Goal: Navigation & Orientation: Find specific page/section

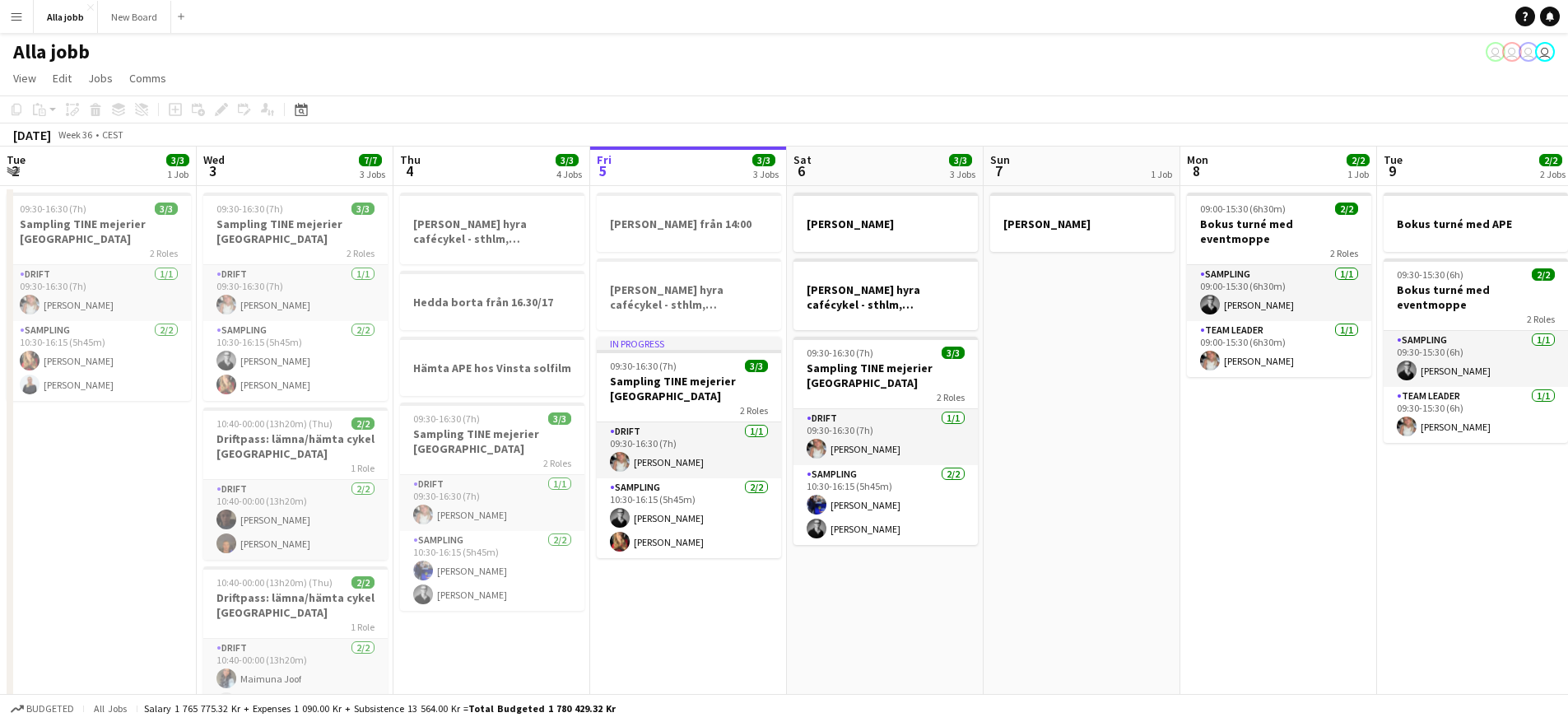
scroll to position [0, 577]
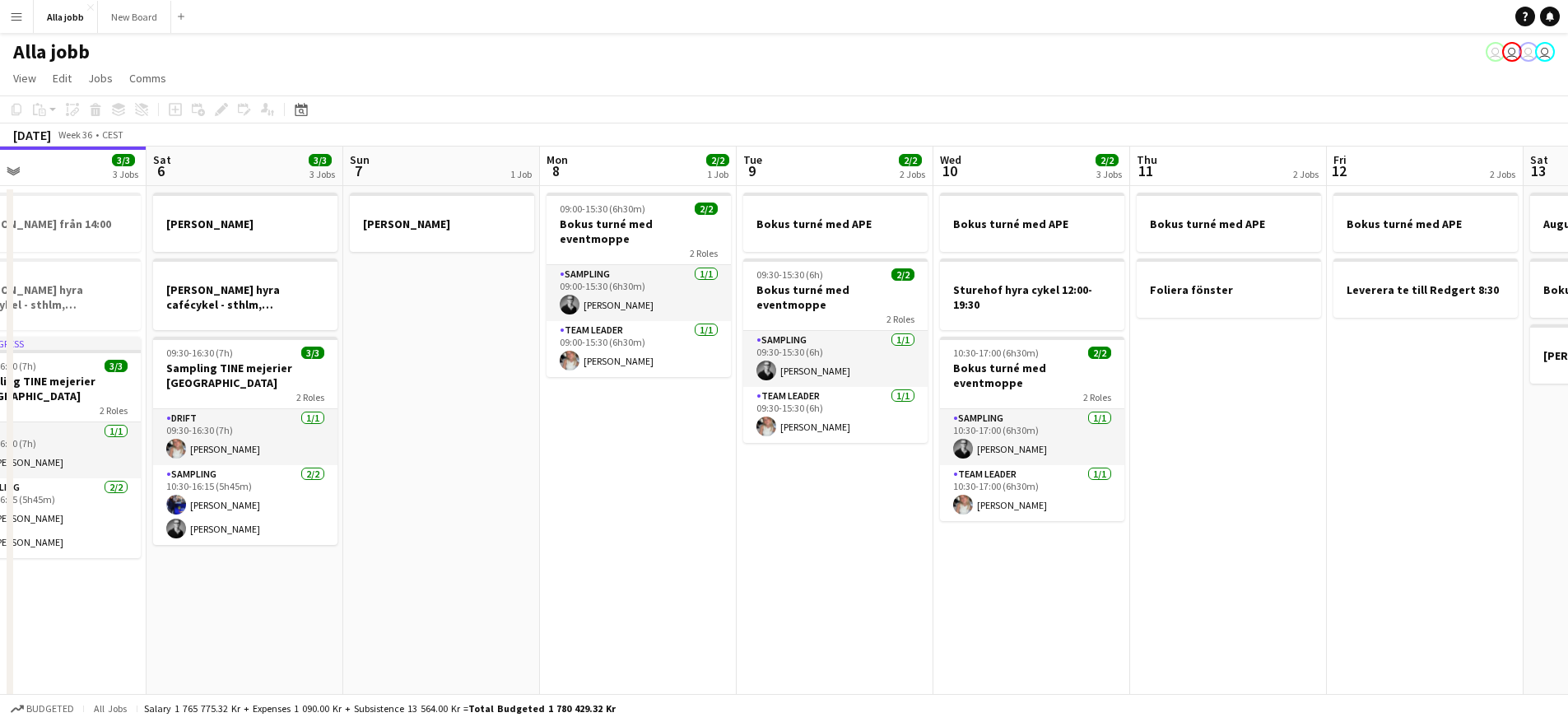
drag, startPoint x: 757, startPoint y: 506, endPoint x: 735, endPoint y: 504, distance: 22.1
click at [743, 505] on app-calendar-viewport "Tue 2 3/3 1 Job Wed 3 7/7 3 Jobs Thu 4 3/3 4 Jobs Fri 5 3/3 3 Jobs Sat 6 3/3 3 …" at bounding box center [784, 450] width 1568 height 609
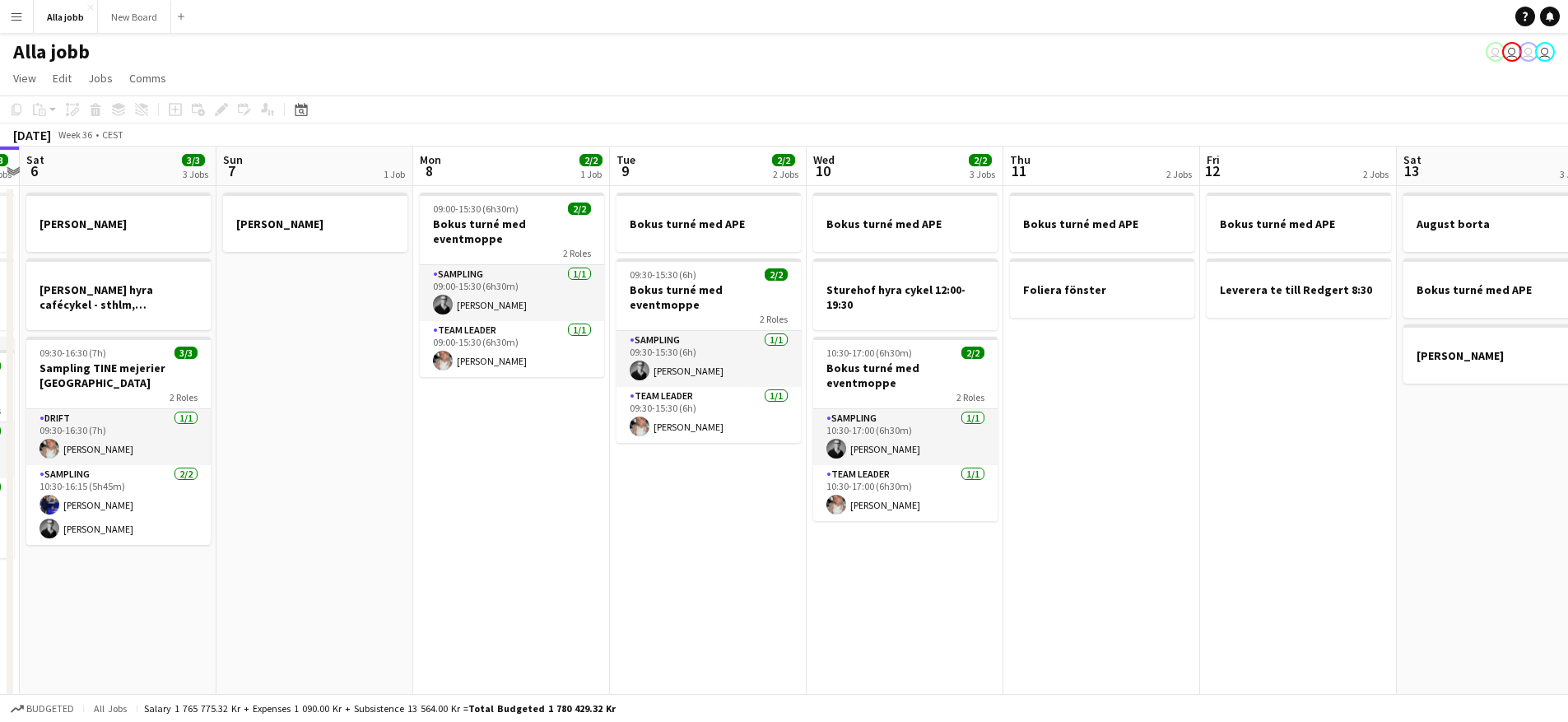
drag, startPoint x: 1130, startPoint y: 538, endPoint x: 938, endPoint y: 511, distance: 193.9
click at [957, 517] on app-calendar-viewport "Wed 3 7/7 3 Jobs Thu 4 3/3 4 Jobs Fri 5 3/3 3 Jobs Sat 6 3/3 3 Jobs Sun 7 1 Job…" at bounding box center [784, 450] width 1568 height 609
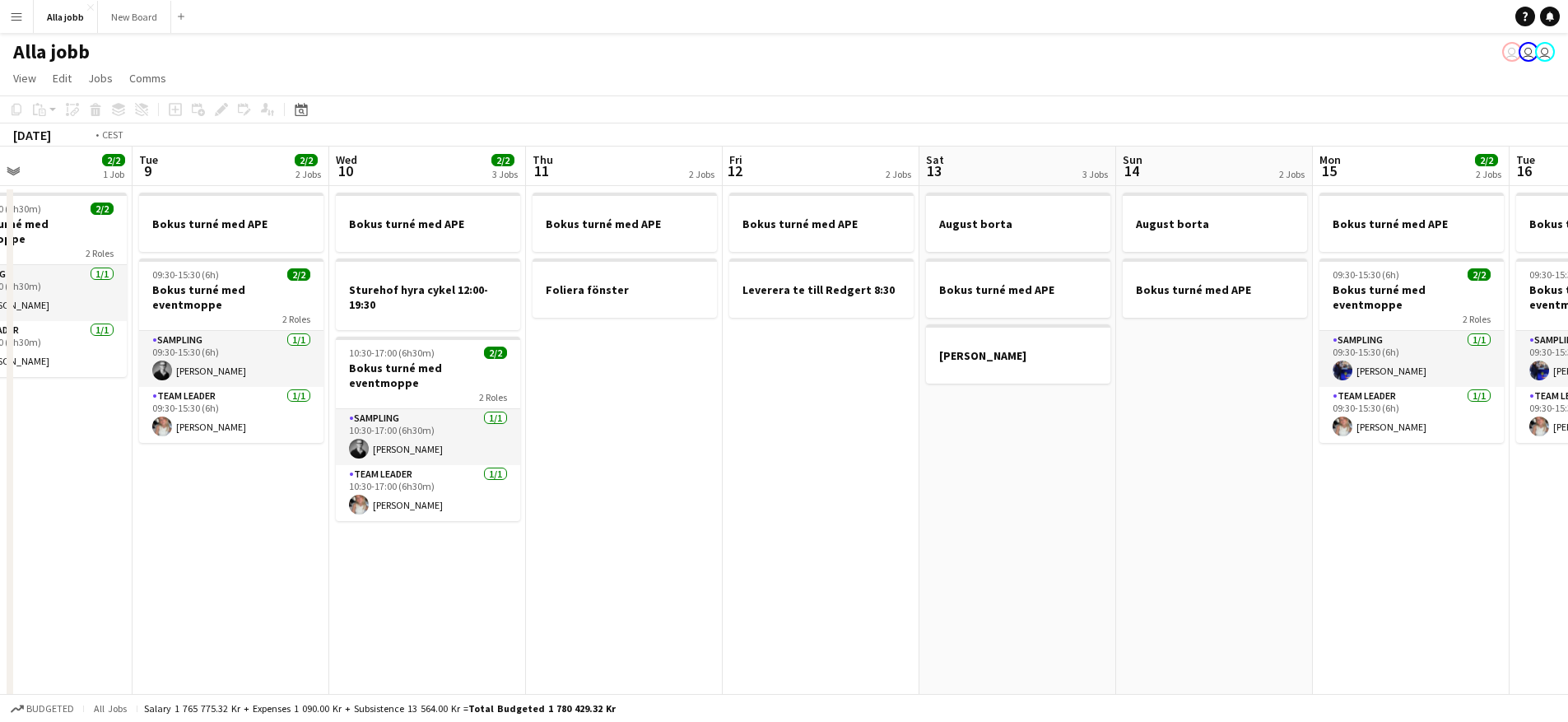
drag, startPoint x: 1236, startPoint y: 422, endPoint x: 1012, endPoint y: 430, distance: 224.1
click at [867, 436] on app-calendar-viewport "Fri 5 3/3 3 Jobs Sat 6 3/3 3 Jobs Sun 7 1 Job Mon 8 2/2 1 Job Tue 9 2/2 2 Jobs …" at bounding box center [784, 450] width 1568 height 609
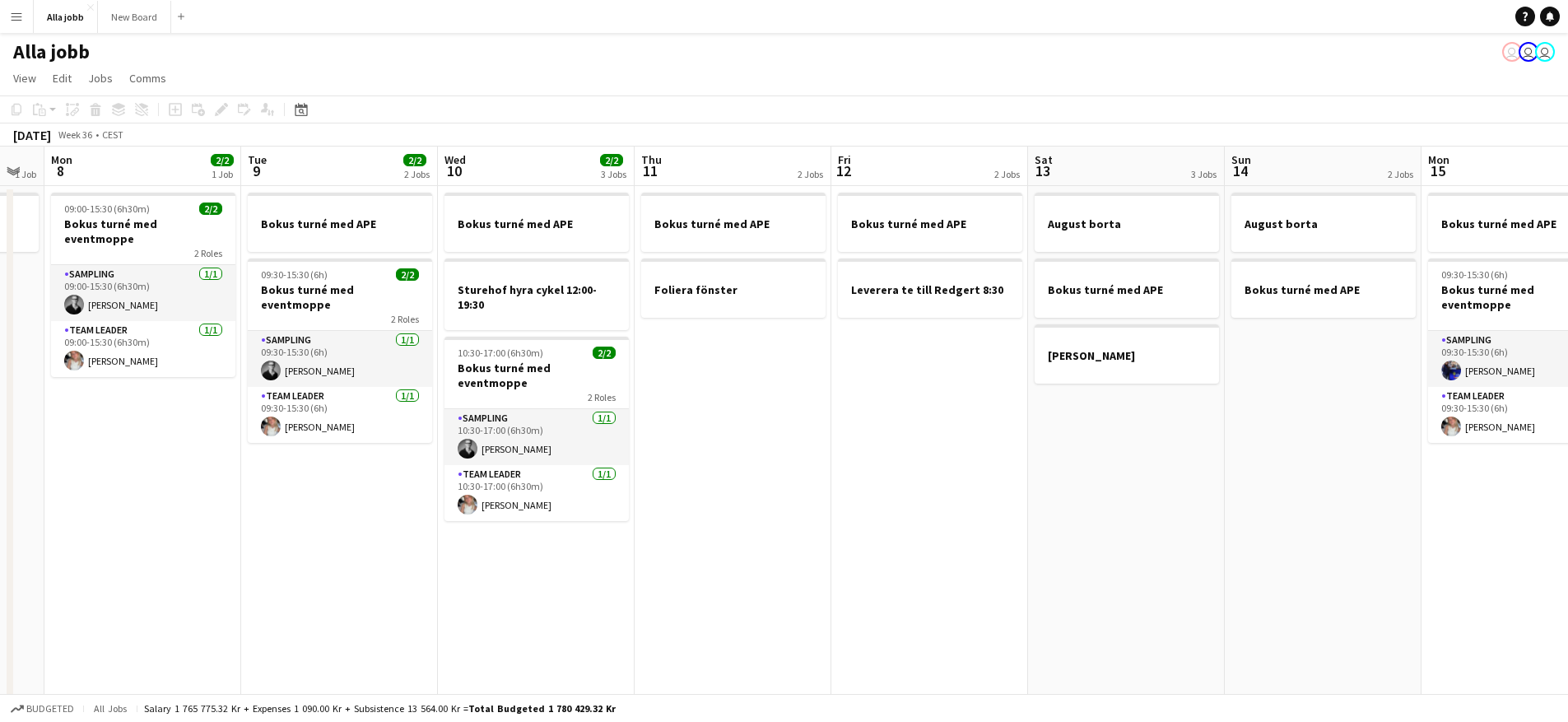
drag, startPoint x: 988, startPoint y: 461, endPoint x: 841, endPoint y: 439, distance: 148.6
click at [745, 435] on app-calendar-viewport "Fri 5 3/3 3 Jobs Sat 6 3/3 3 Jobs Sun 7 1 Job Mon 8 2/2 1 Job Tue 9 2/2 2 Jobs …" at bounding box center [784, 480] width 1568 height 667
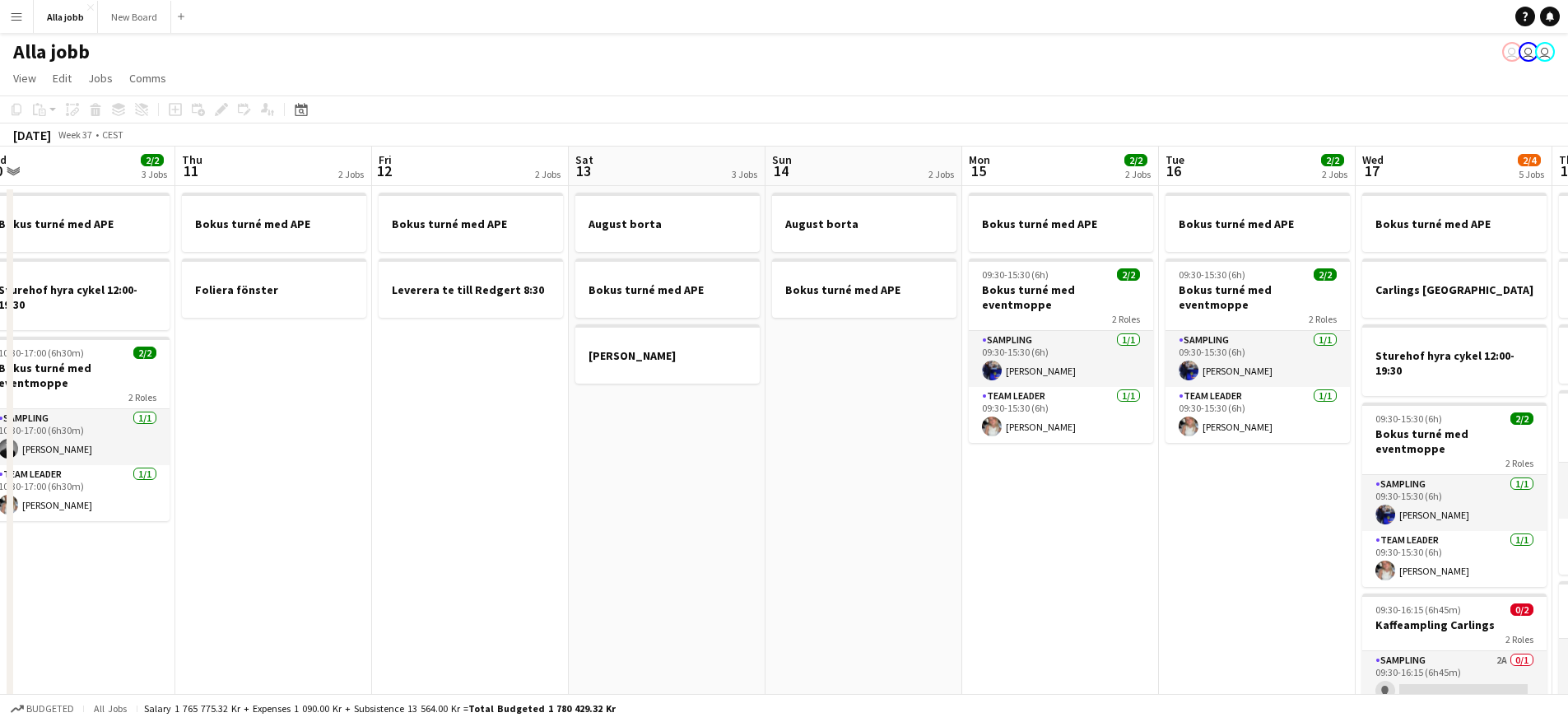
drag, startPoint x: 891, startPoint y: 435, endPoint x: 741, endPoint y: 429, distance: 150.1
click at [744, 434] on app-calendar-viewport "Sun 7 1 Job Mon 8 2/2 1 Job Tue 9 2/2 2 Jobs Wed 10 2/2 3 Jobs Thu 11 2 Jobs Fr…" at bounding box center [784, 541] width 1568 height 790
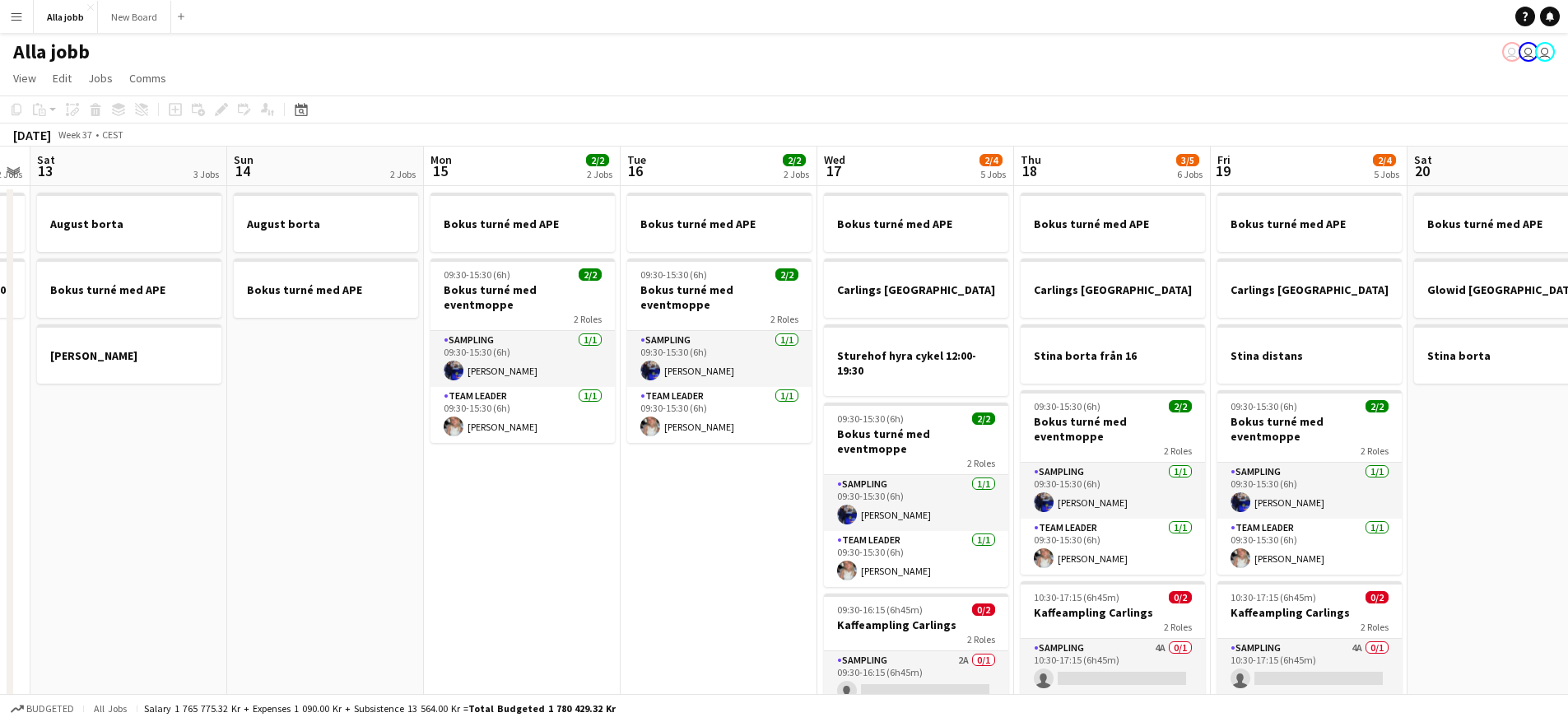
drag, startPoint x: 790, startPoint y: 507, endPoint x: 492, endPoint y: 519, distance: 298.2
click at [418, 519] on app-calendar-viewport "Wed 10 2/2 3 Jobs Thu 11 2 Jobs Fri 12 2 Jobs Sat 13 3 Jobs Sun 14 2 Jobs Mon 1…" at bounding box center [784, 541] width 1568 height 790
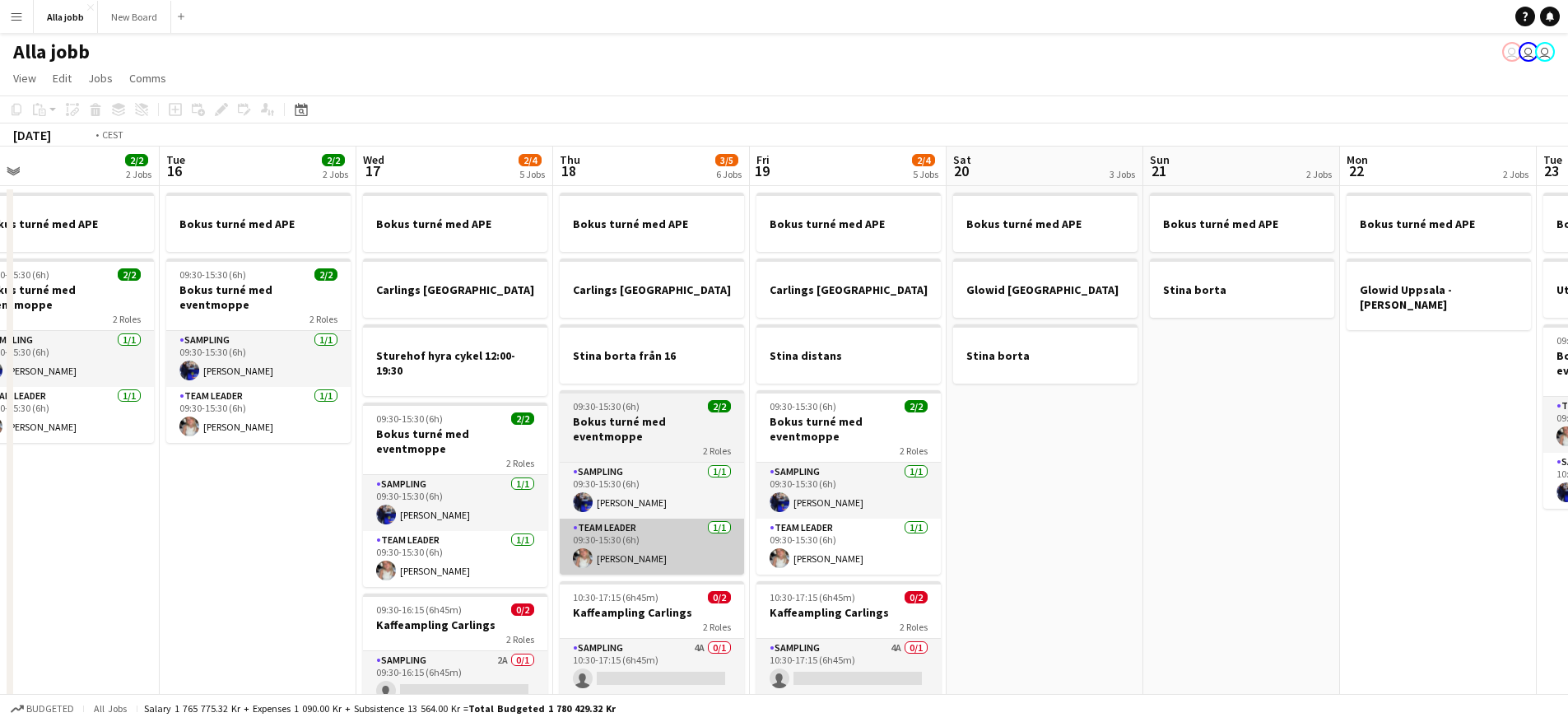
scroll to position [0, 592]
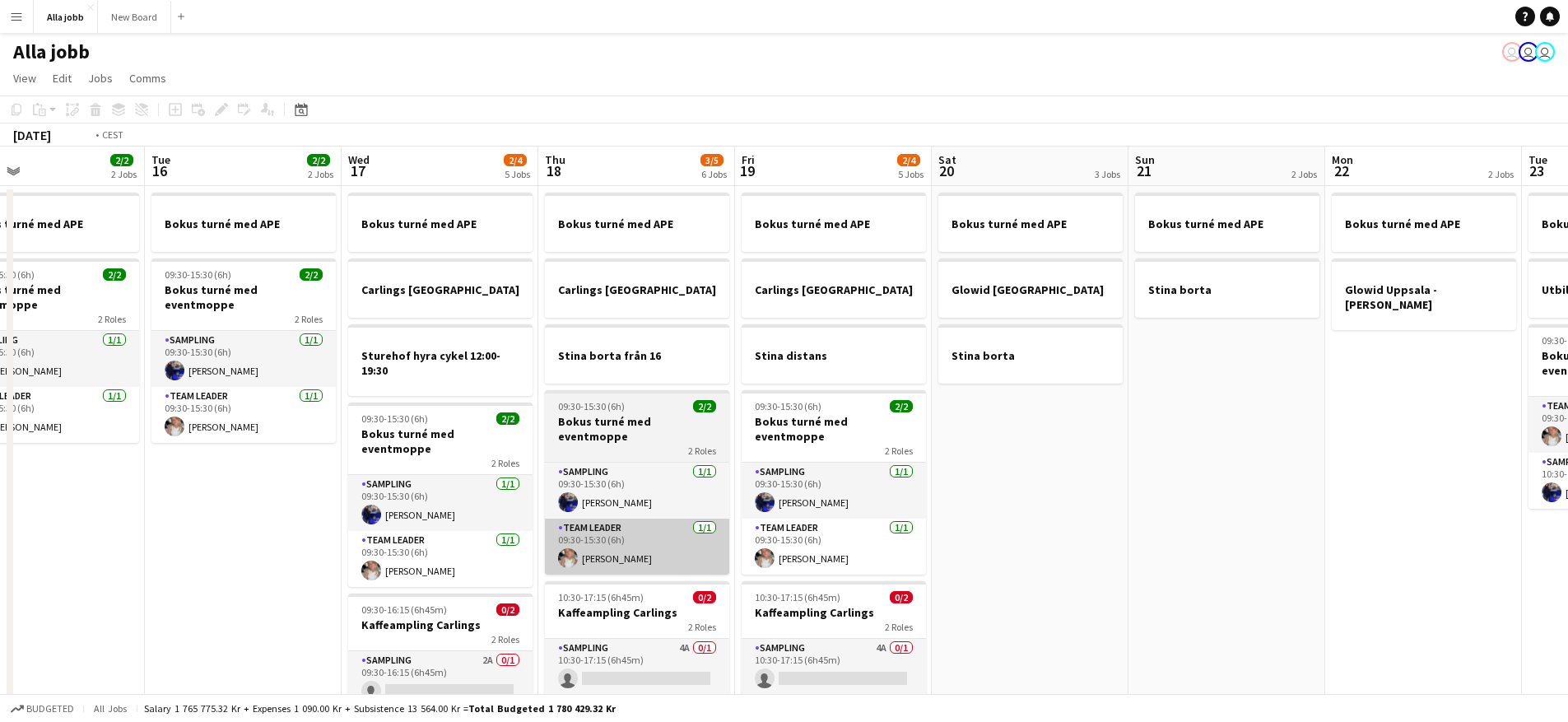
drag, startPoint x: 829, startPoint y: 519, endPoint x: 495, endPoint y: 517, distance: 334.0
click at [507, 524] on app-calendar-viewport "Fri 12 2 Jobs Sat 13 3 Jobs Sun 14 2 Jobs Mon 15 2/2 2 Jobs Tue 16 2/2 2 Jobs W…" at bounding box center [784, 541] width 1568 height 790
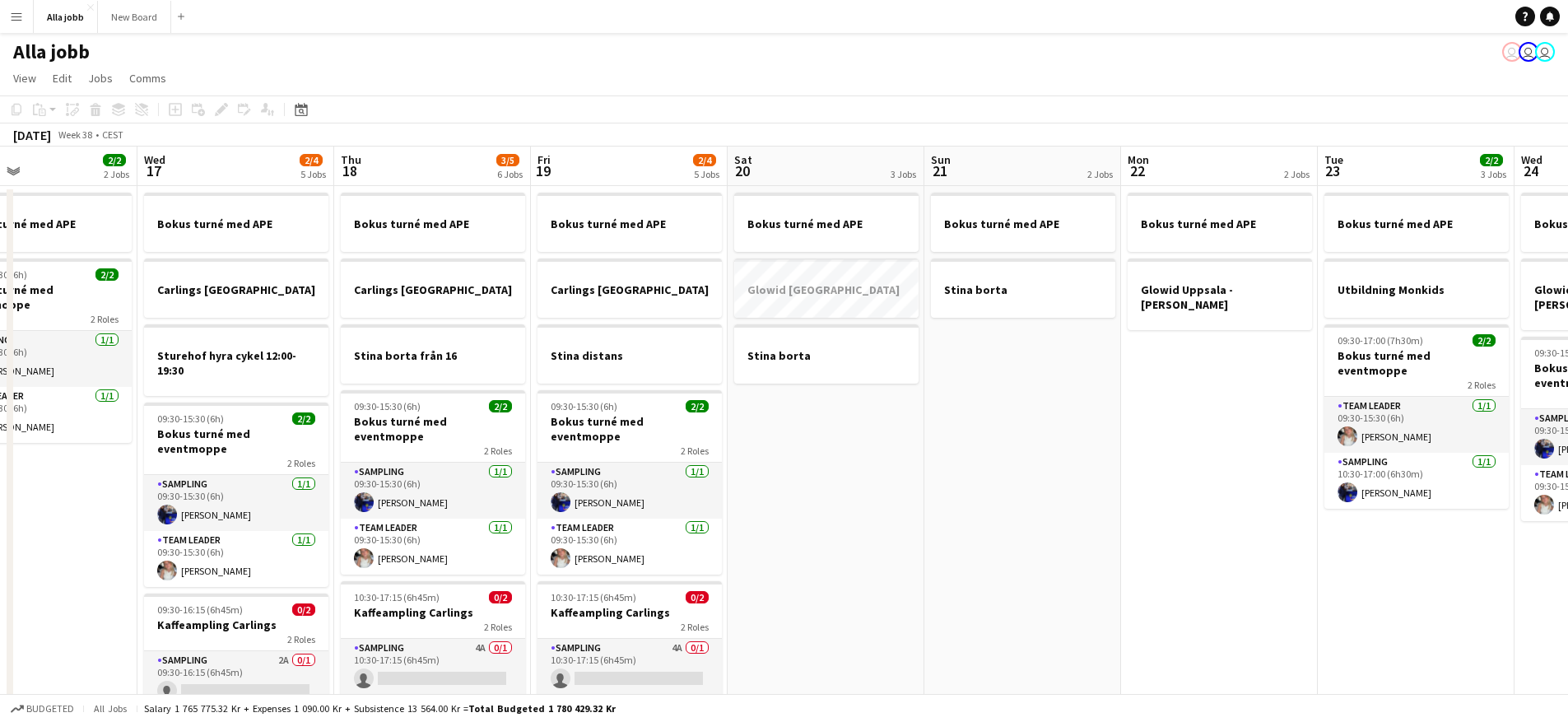
click at [635, 521] on app-calendar-viewport "Sat 13 3 Jobs Sun 14 2 Jobs Mon 15 2/2 2 Jobs Tue 16 2/2 2 Jobs Wed 17 2/4 5 Jo…" at bounding box center [784, 541] width 1568 height 790
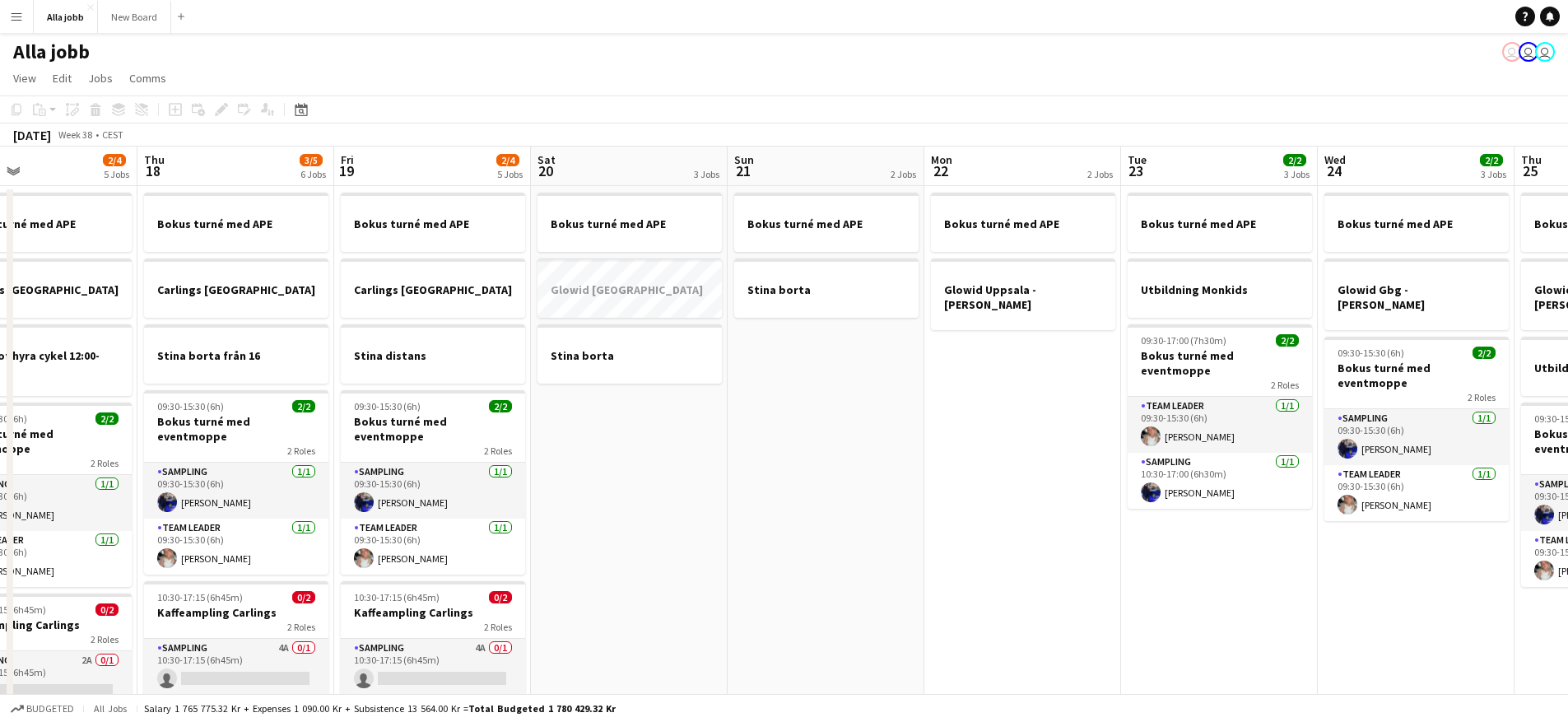
scroll to position [0, 652]
click at [610, 510] on app-date-cell "Bokus turné med APE Glowid [GEOGRAPHIC_DATA] Stina borta" at bounding box center [626, 562] width 197 height 751
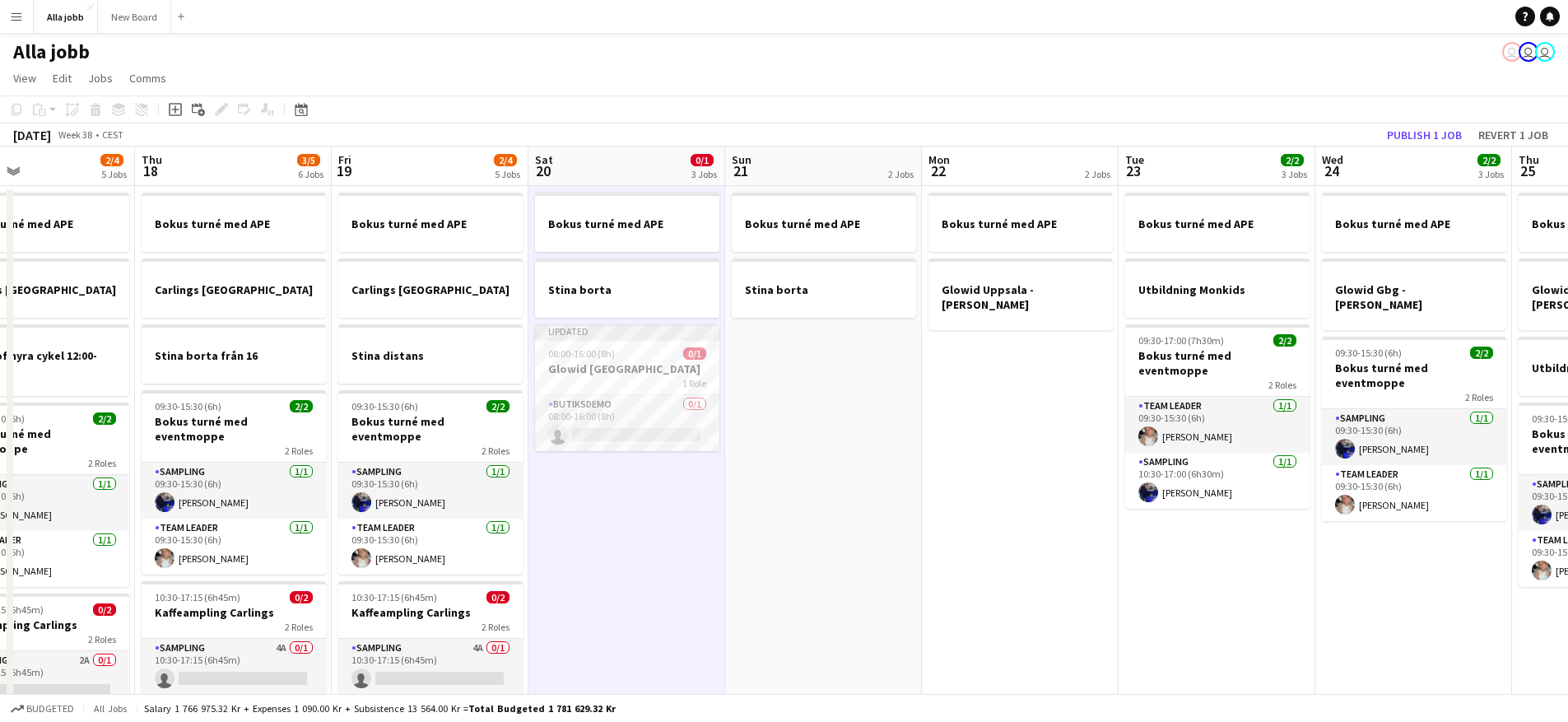
click at [1017, 441] on app-date-cell "Bokus turné med APE Glowid [GEOGRAPHIC_DATA] - [PERSON_NAME]" at bounding box center [1020, 562] width 197 height 751
